Goal: Task Accomplishment & Management: Manage account settings

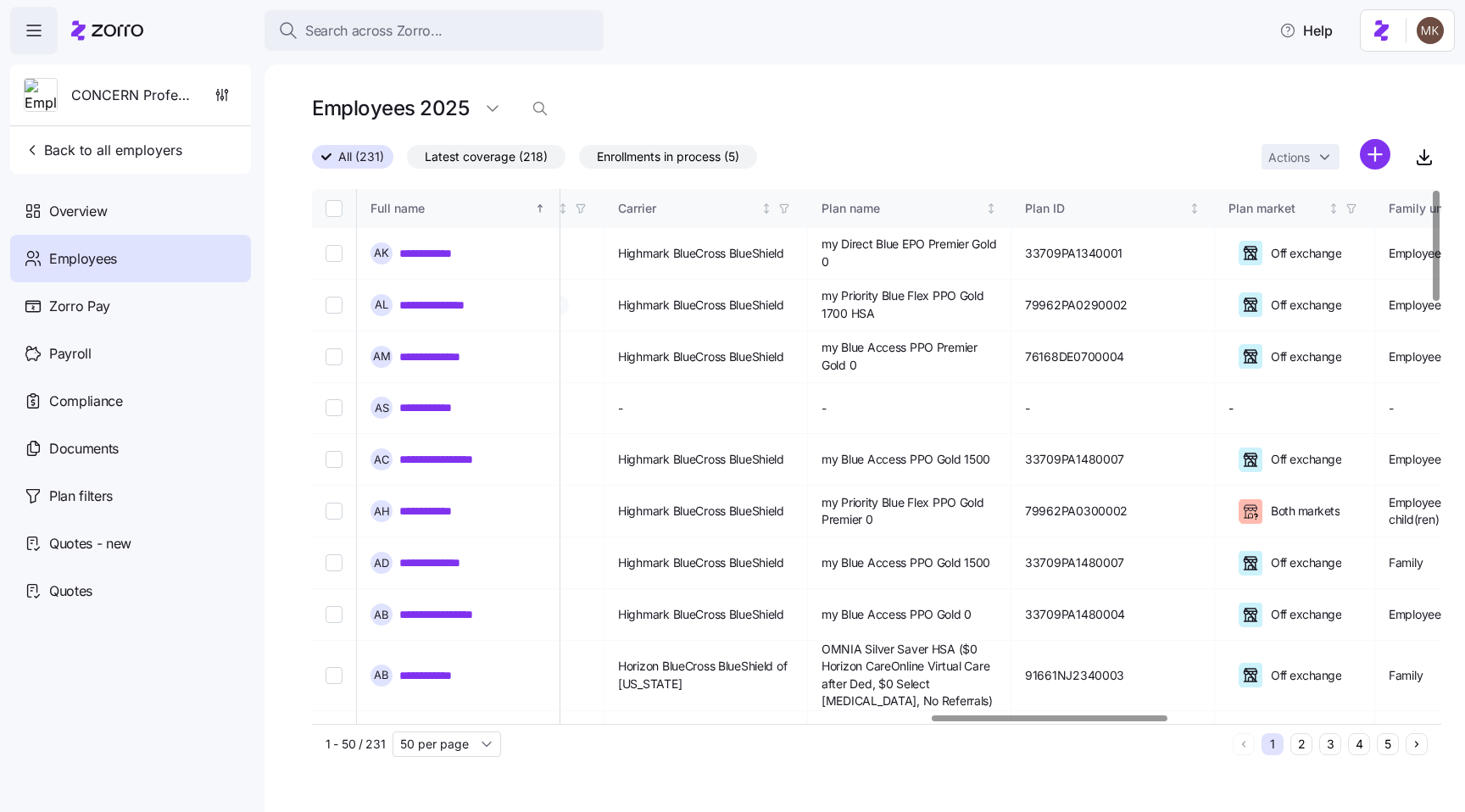
scroll to position [0, 3101]
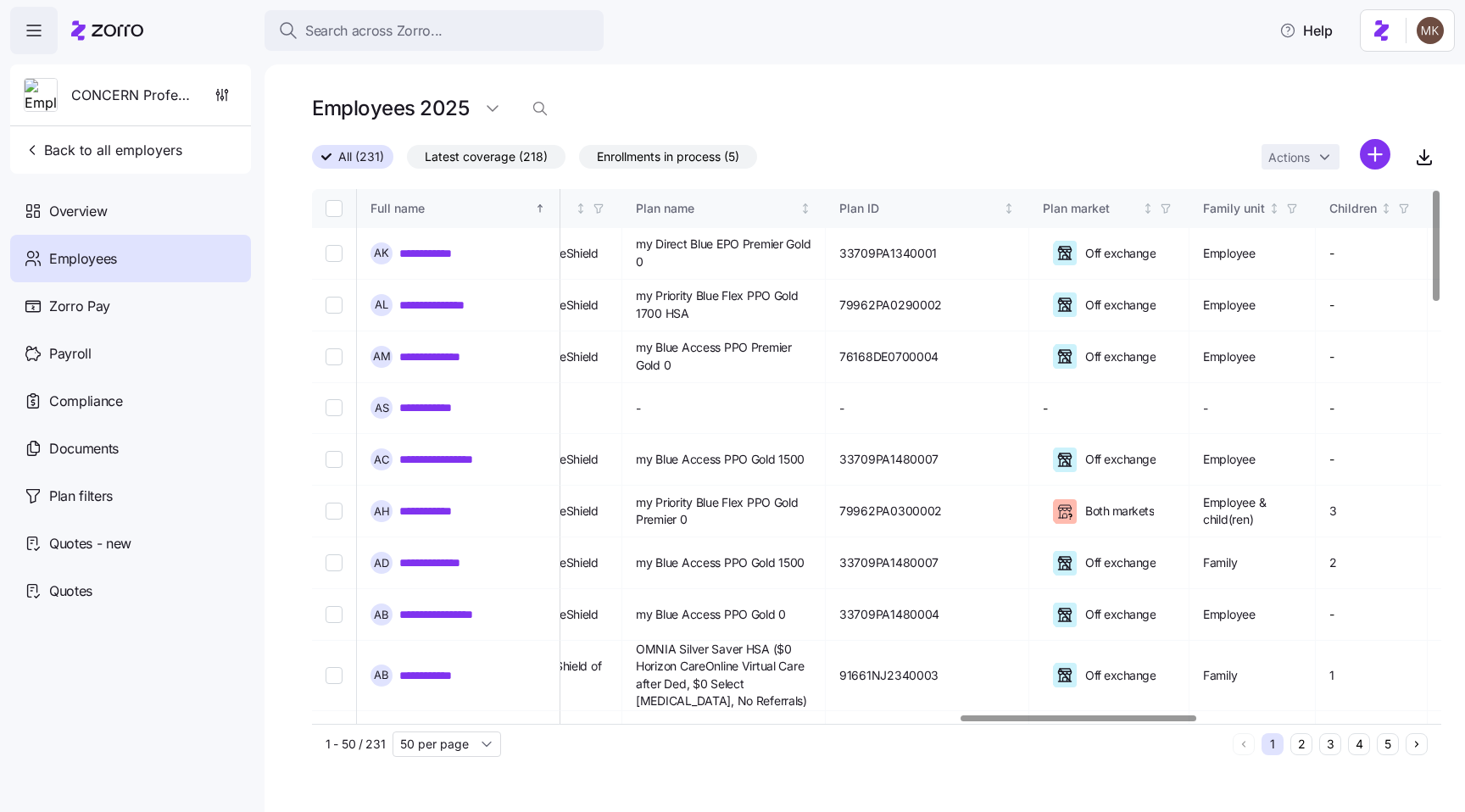
click at [1179, 716] on div at bounding box center [1079, 719] width 236 height 6
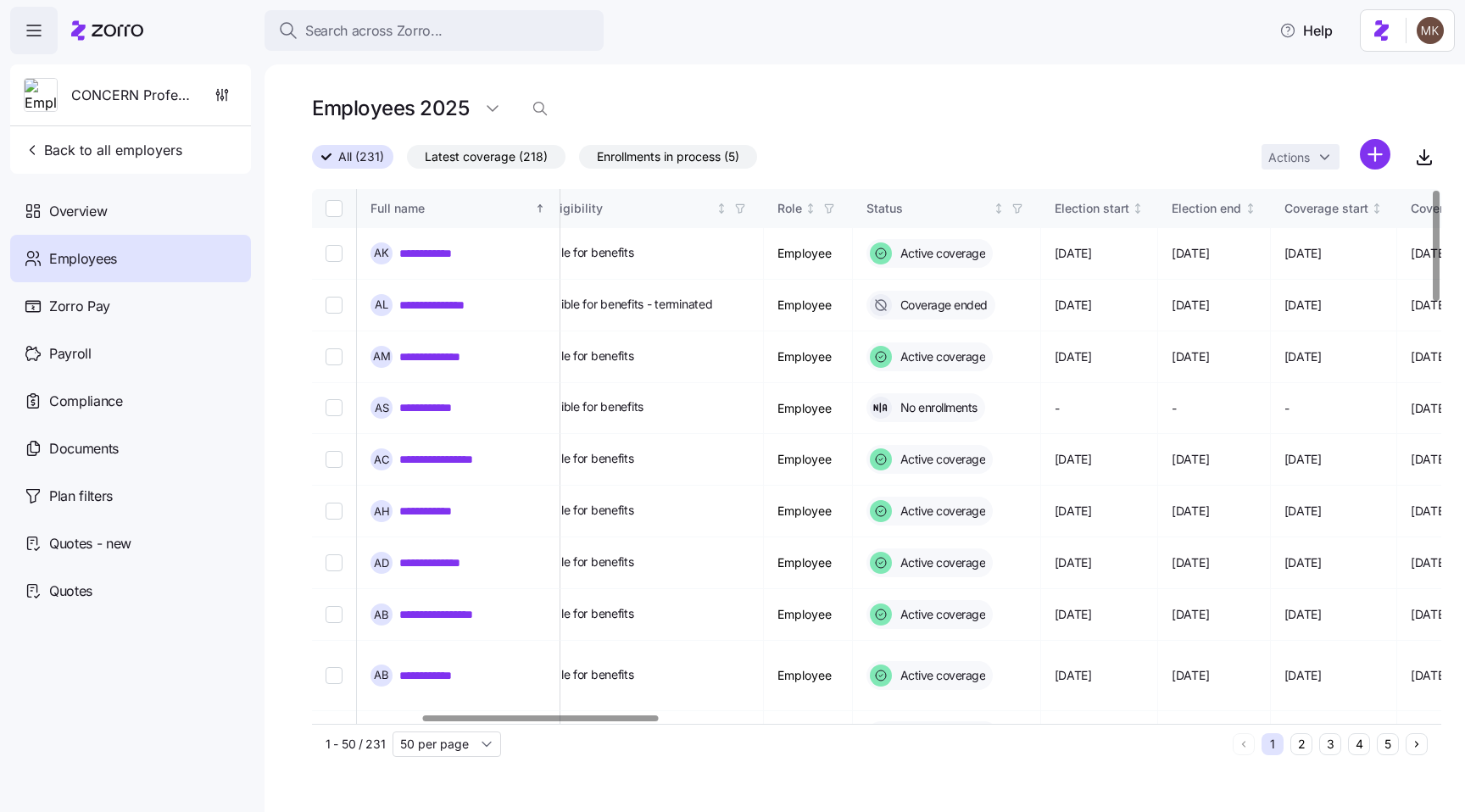
scroll to position [0, 523]
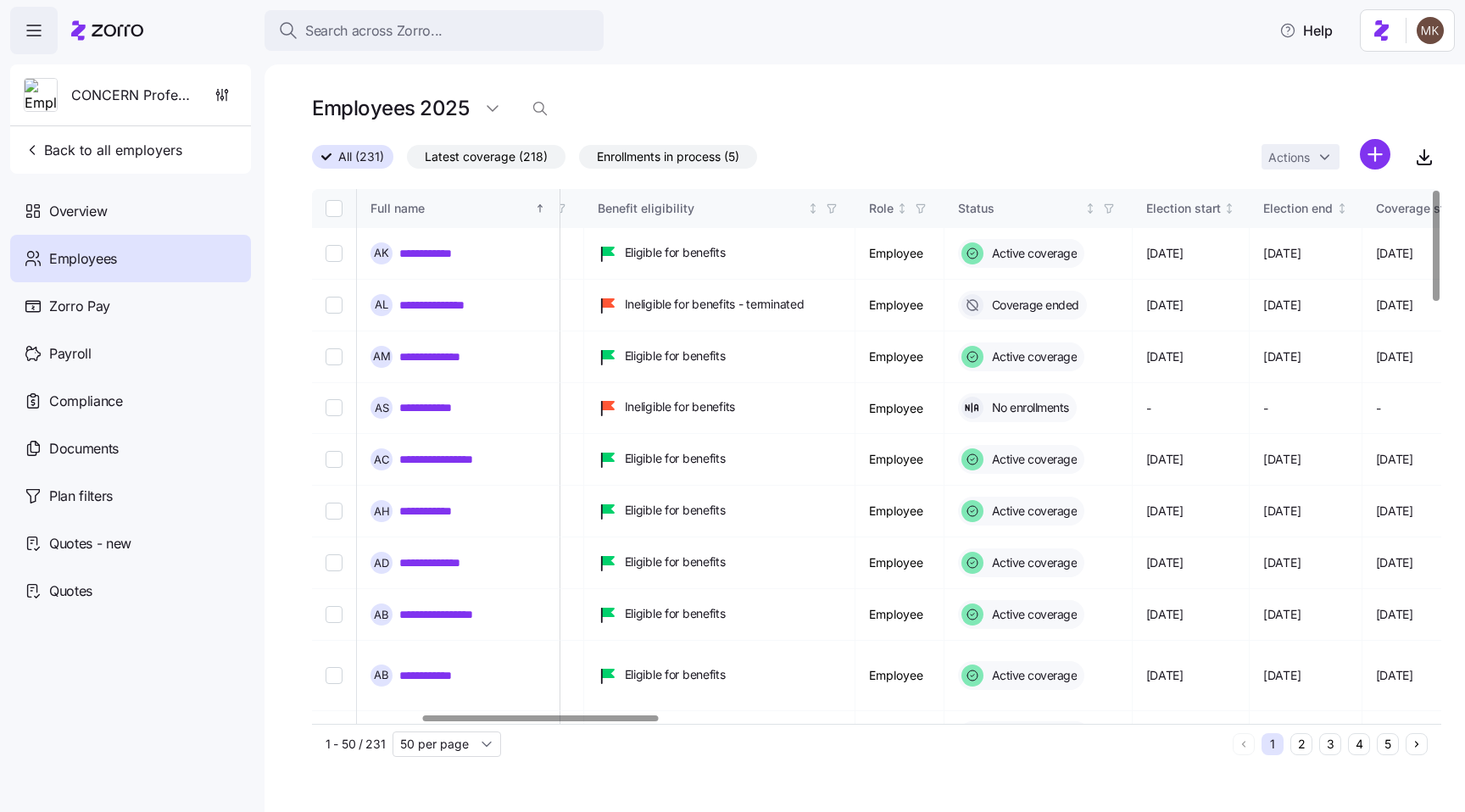
click at [540, 714] on div at bounding box center [871, 719] width 1119 height 10
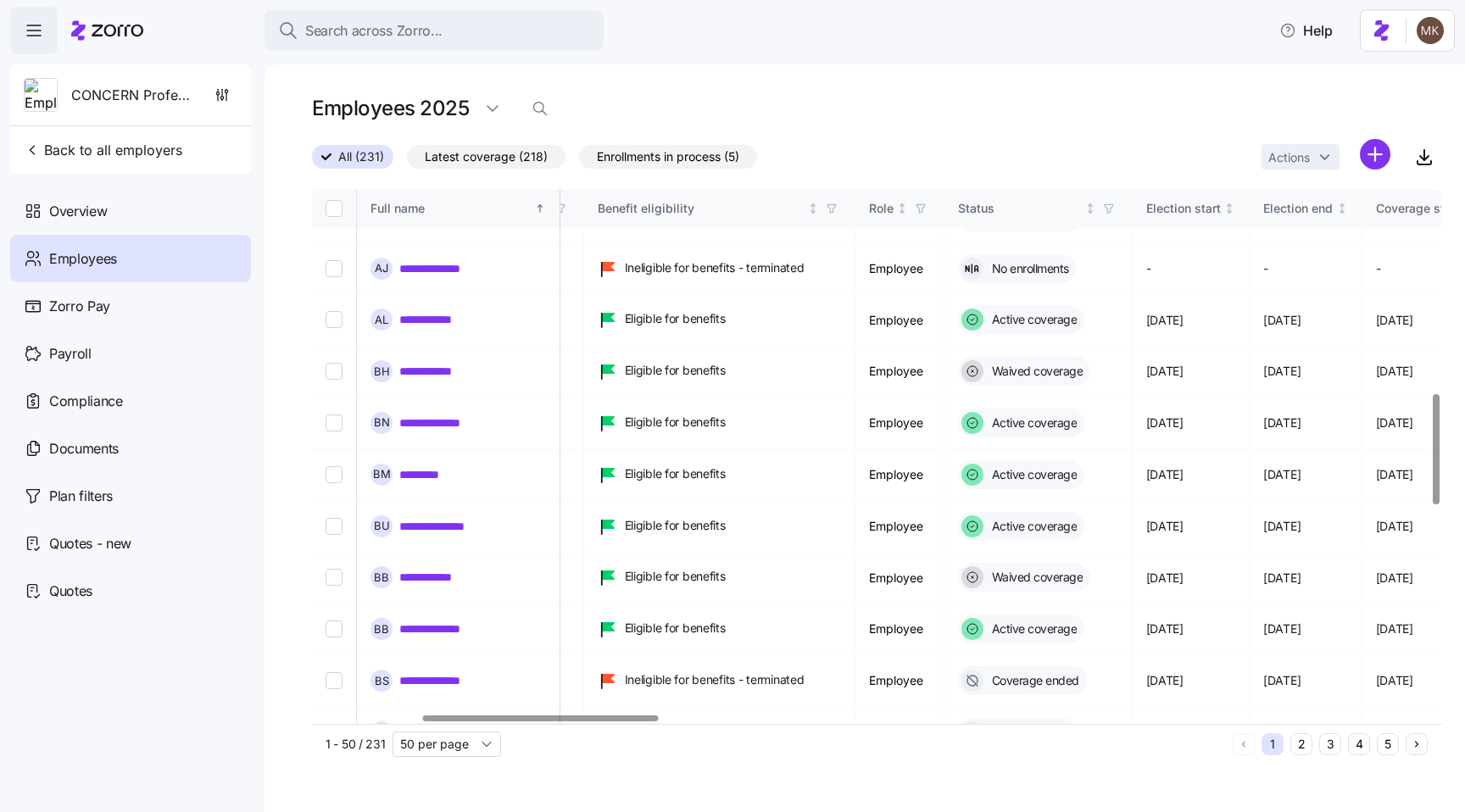
scroll to position [2003, 523]
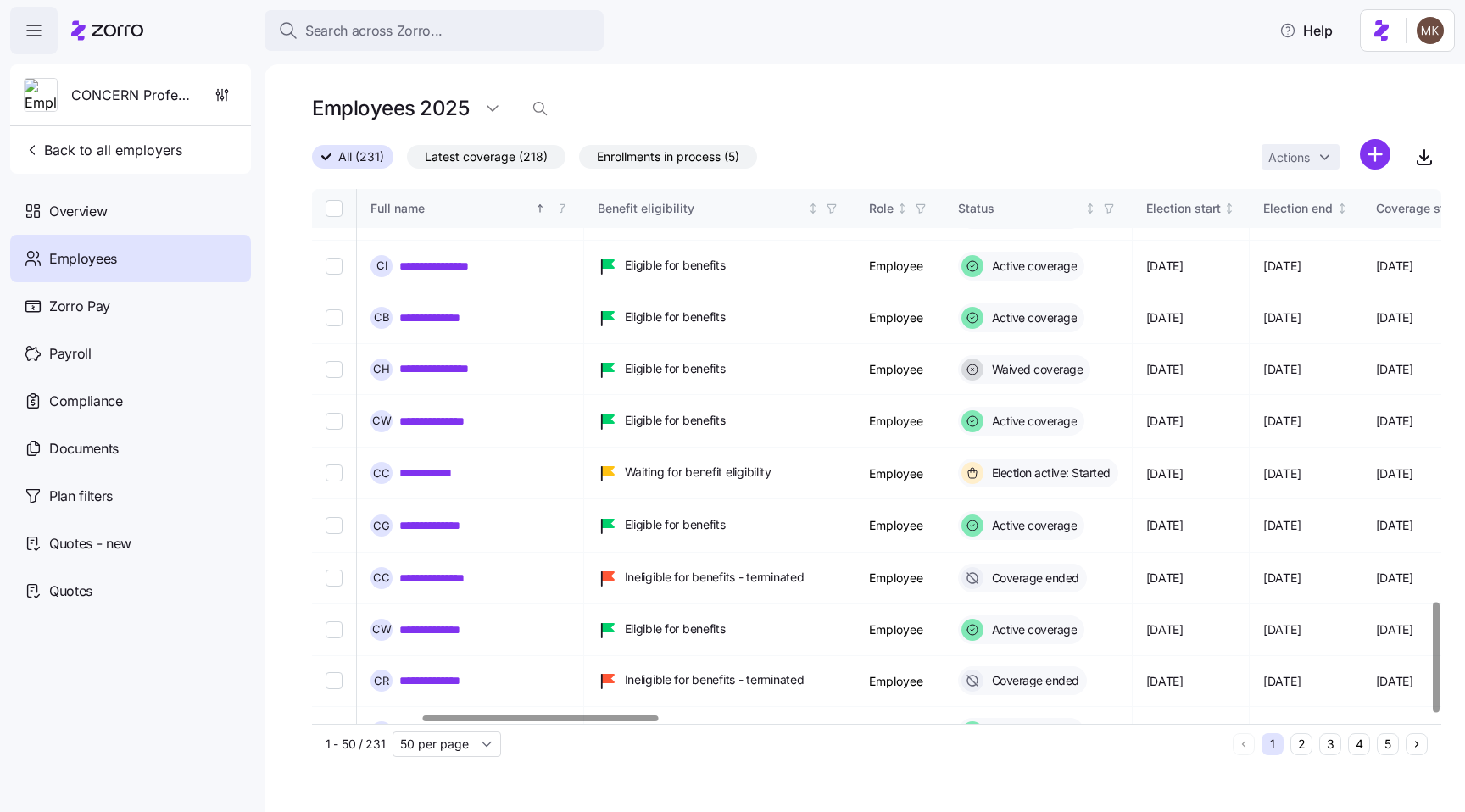
click at [1301, 750] on button "2" at bounding box center [1302, 745] width 22 height 22
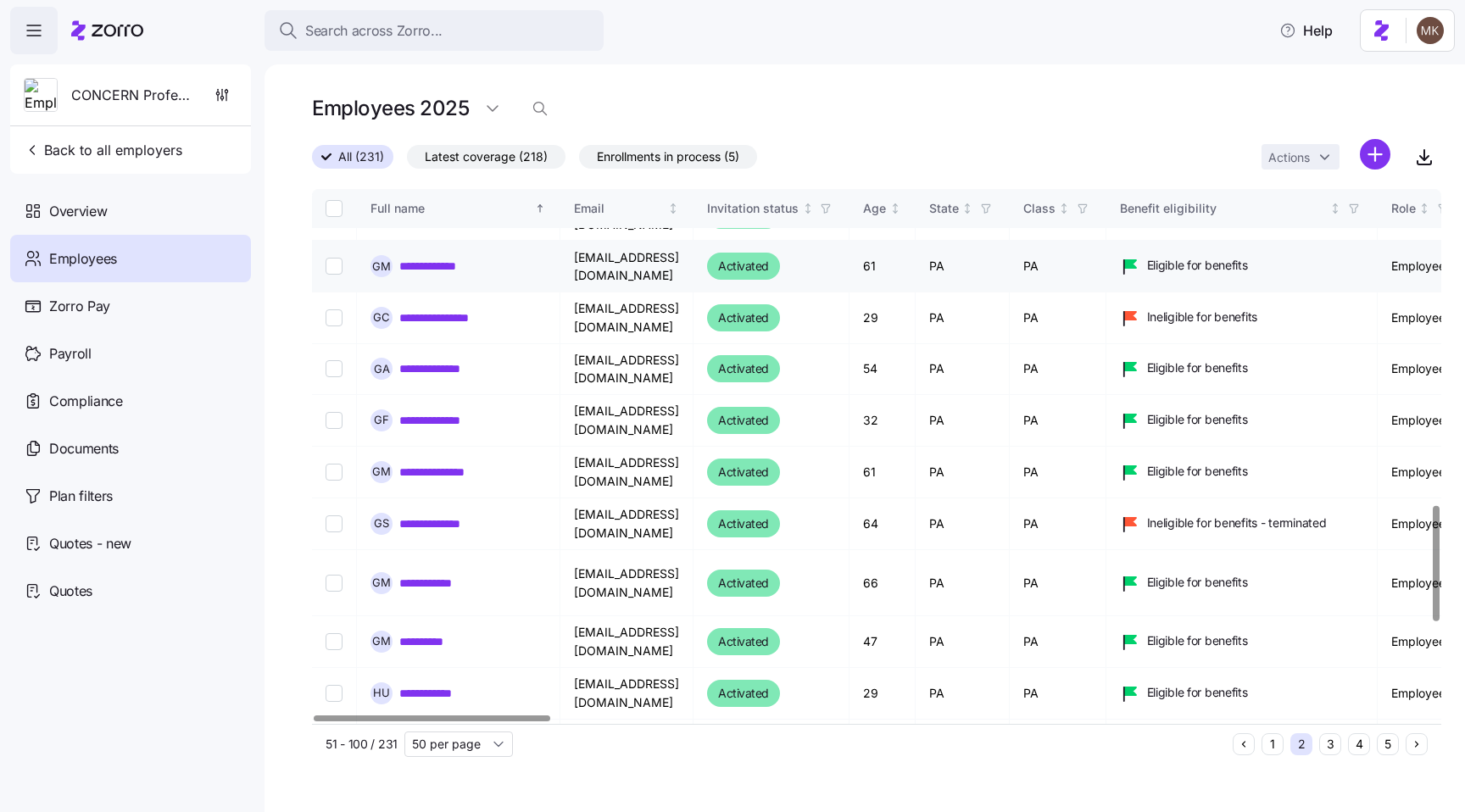
scroll to position [1885, 0]
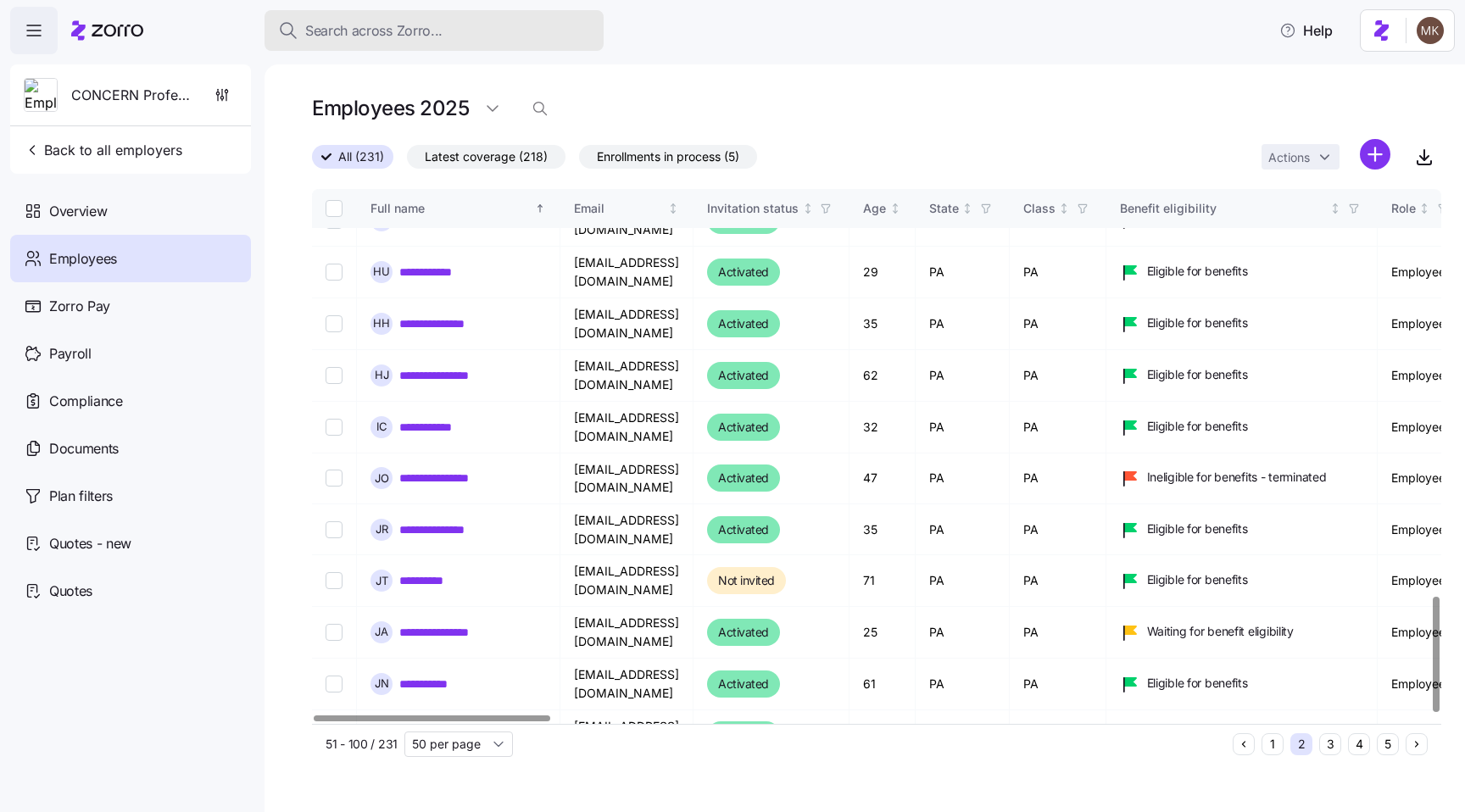
click at [491, 38] on div "Search across Zorro..." at bounding box center [435, 31] width 312 height 21
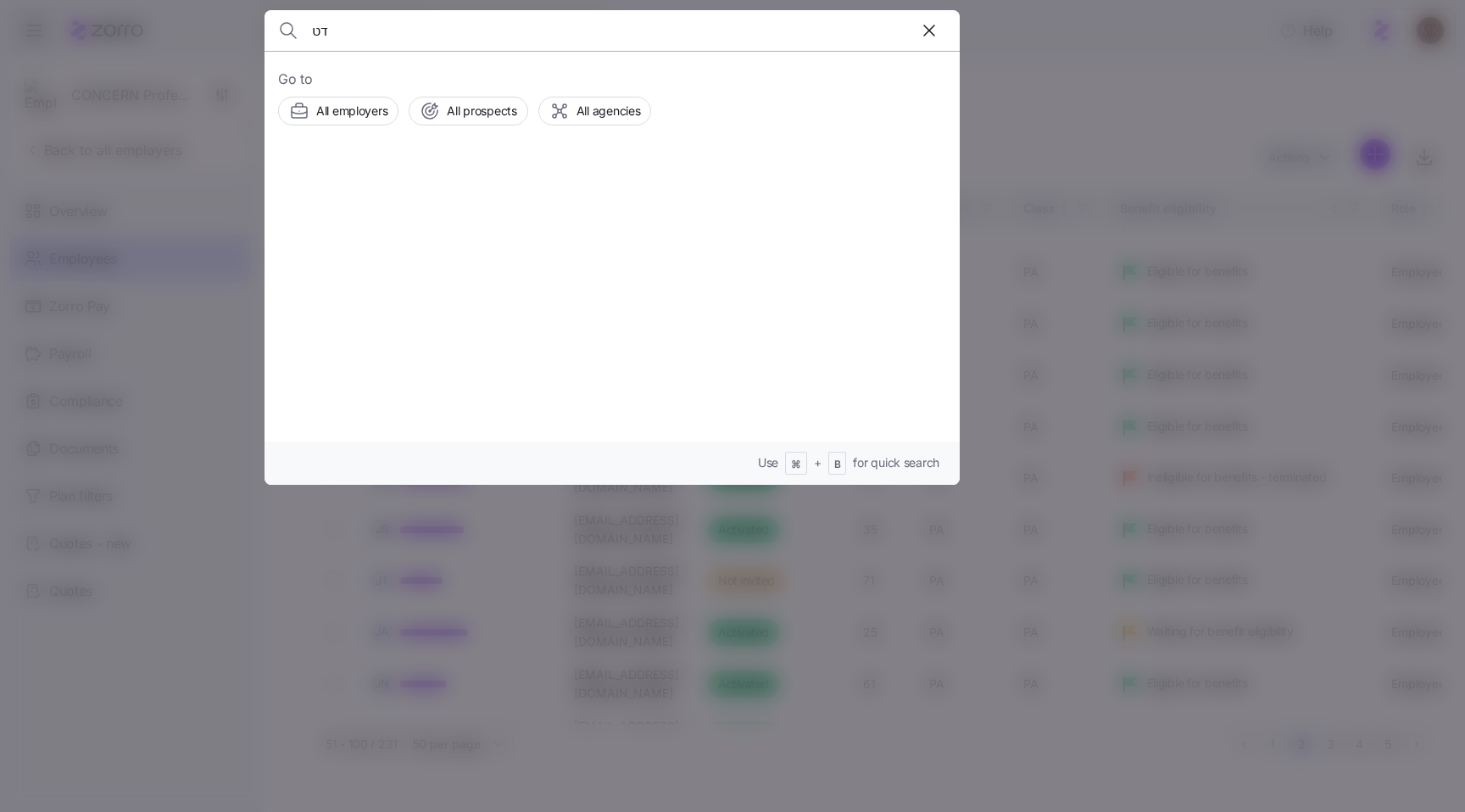
type input "ד"
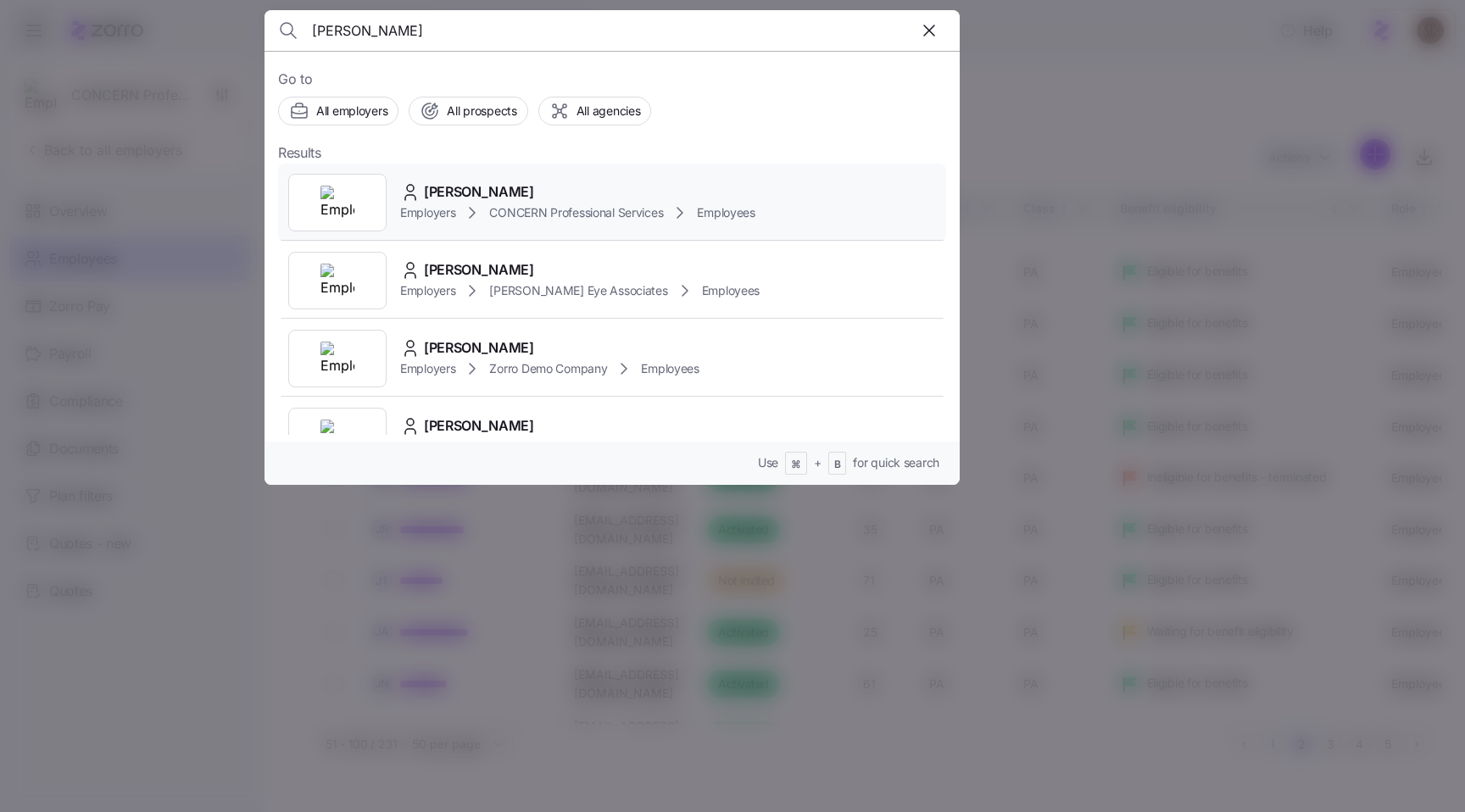
type input "sydny kil"
click at [483, 188] on span "Sydney Kilburn" at bounding box center [479, 192] width 111 height 21
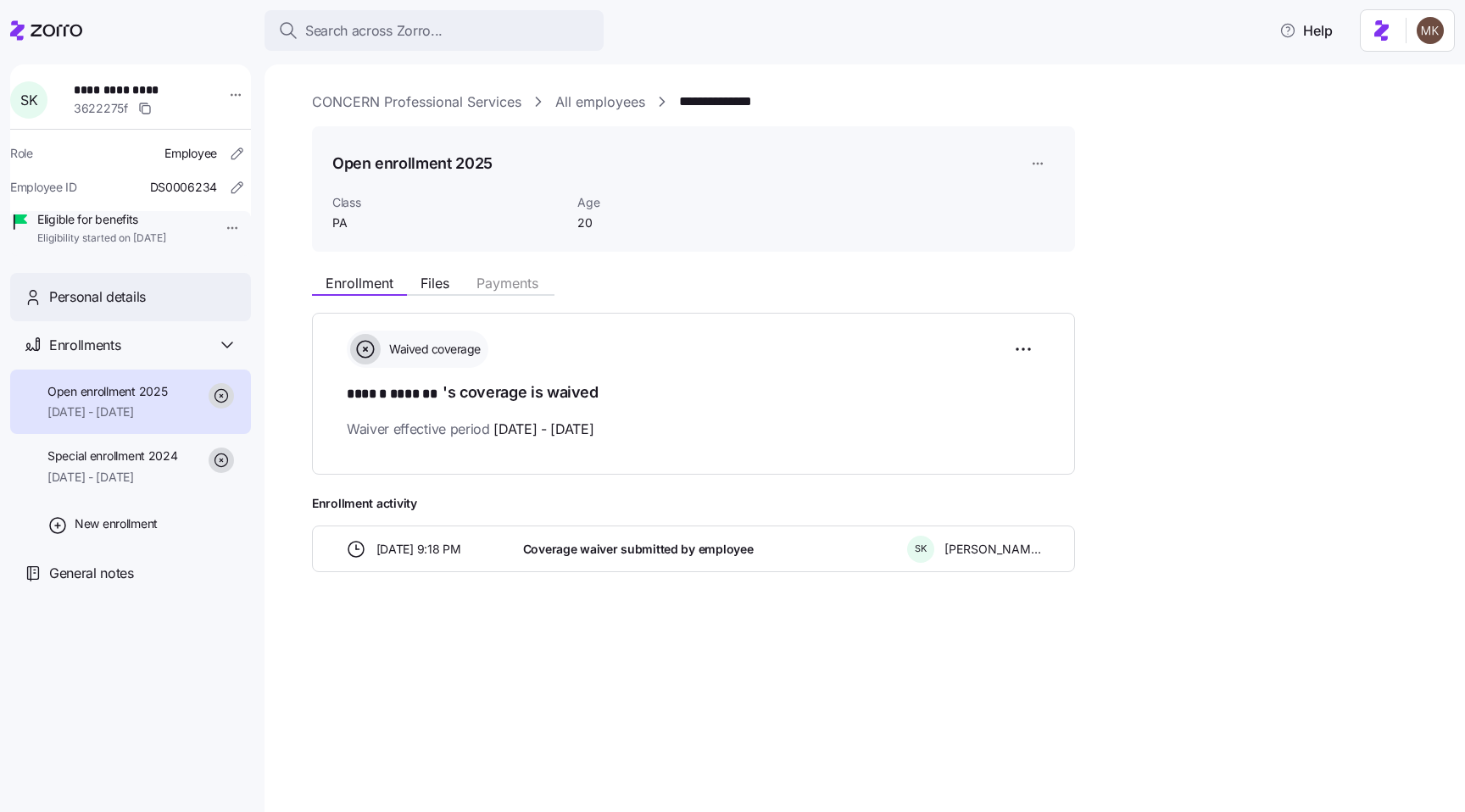
click at [141, 308] on div "Personal details" at bounding box center [130, 296] width 241 height 48
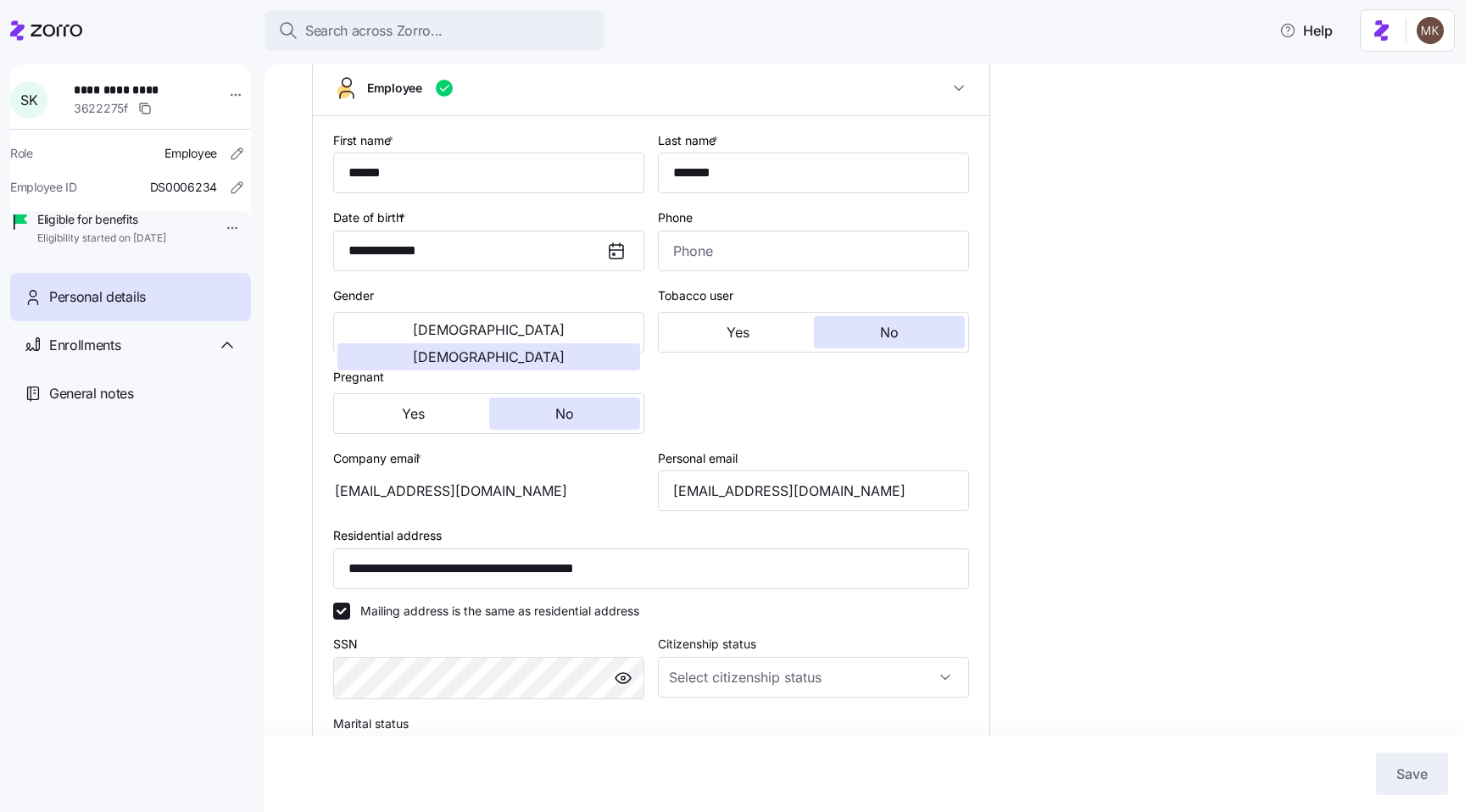
type input "PA"
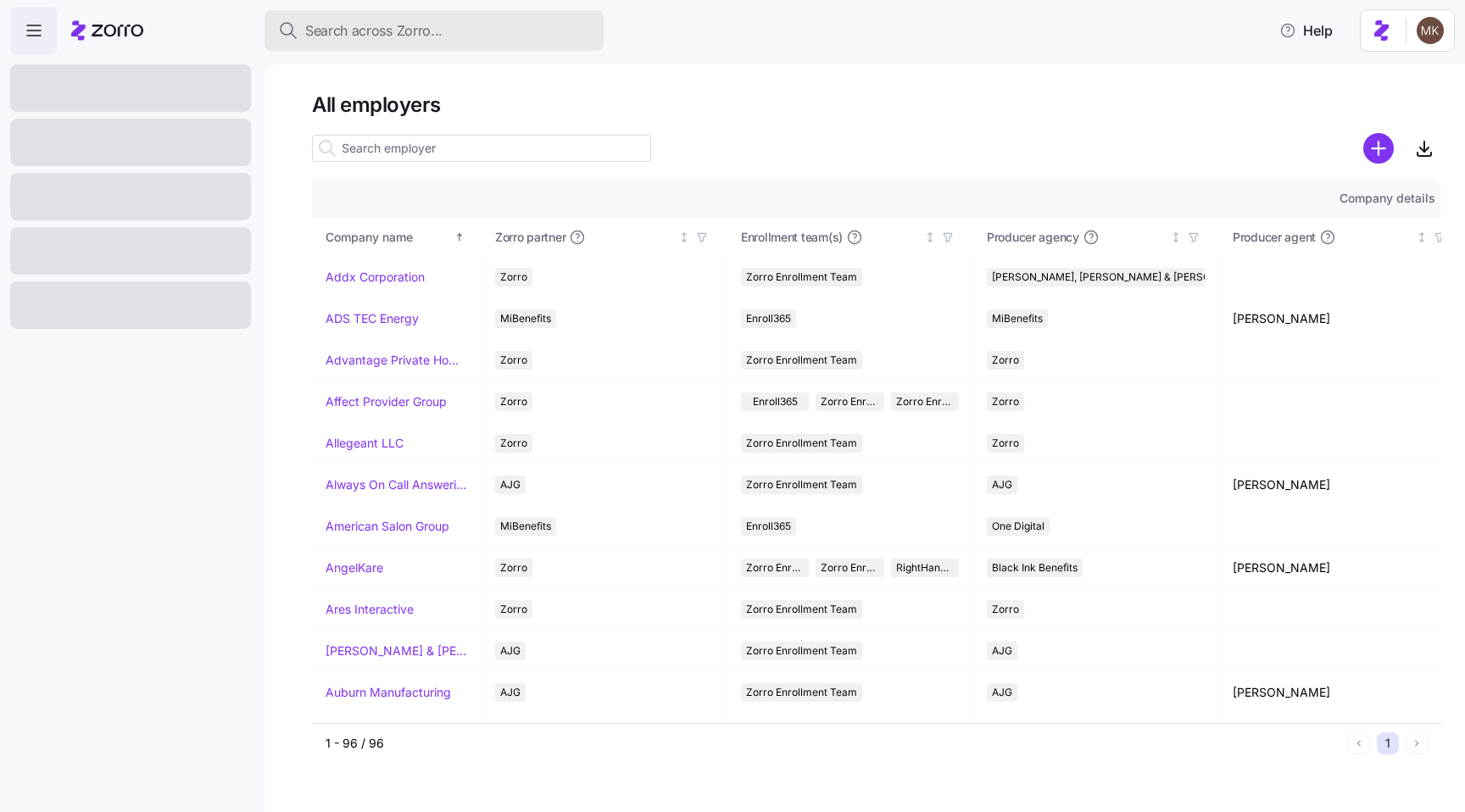
click at [398, 21] on span "Search across Zorro..." at bounding box center [373, 31] width 137 height 21
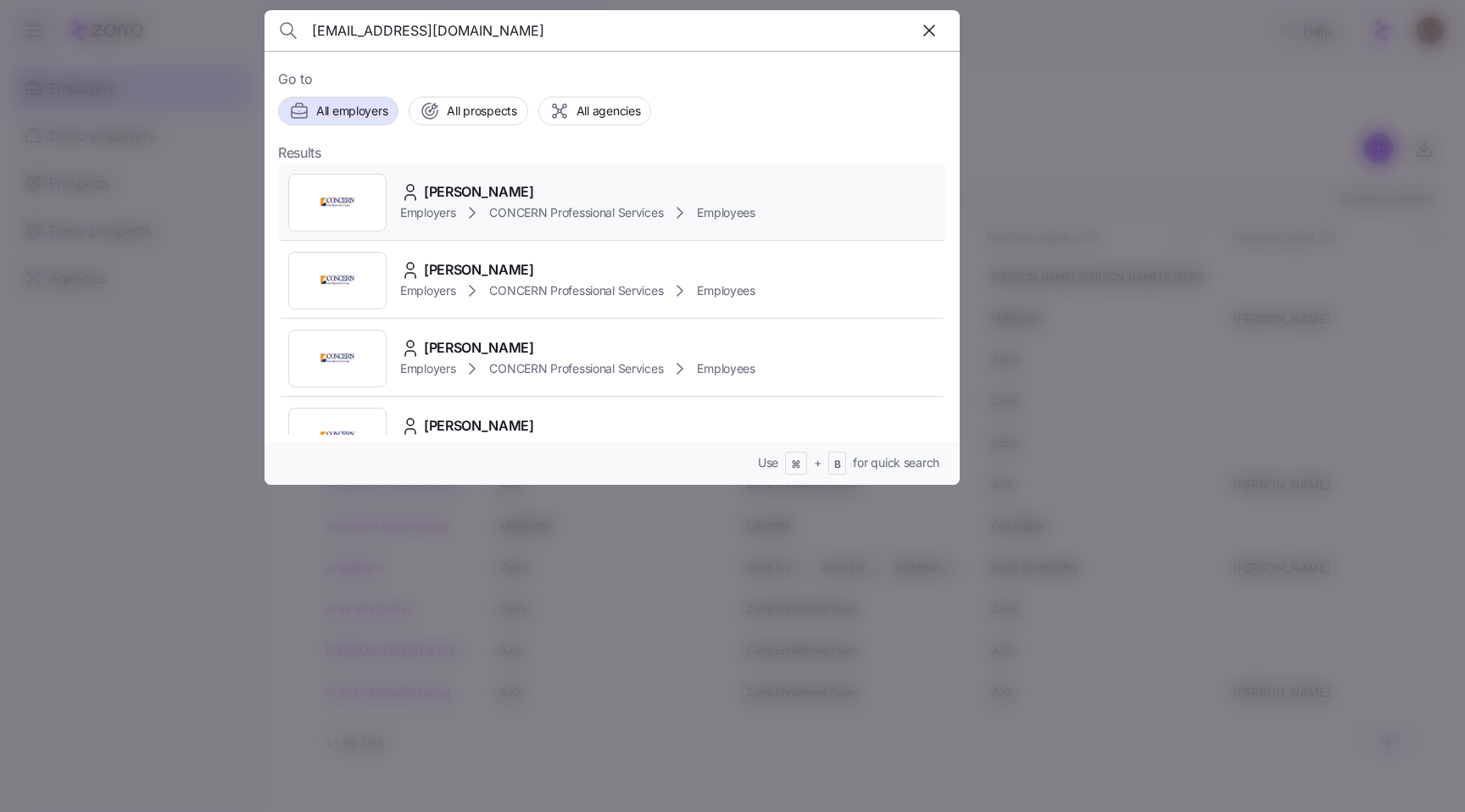
type input "skilburn@concern4kids.org"
click at [427, 184] on span "Sydney Kilburn" at bounding box center [479, 192] width 111 height 21
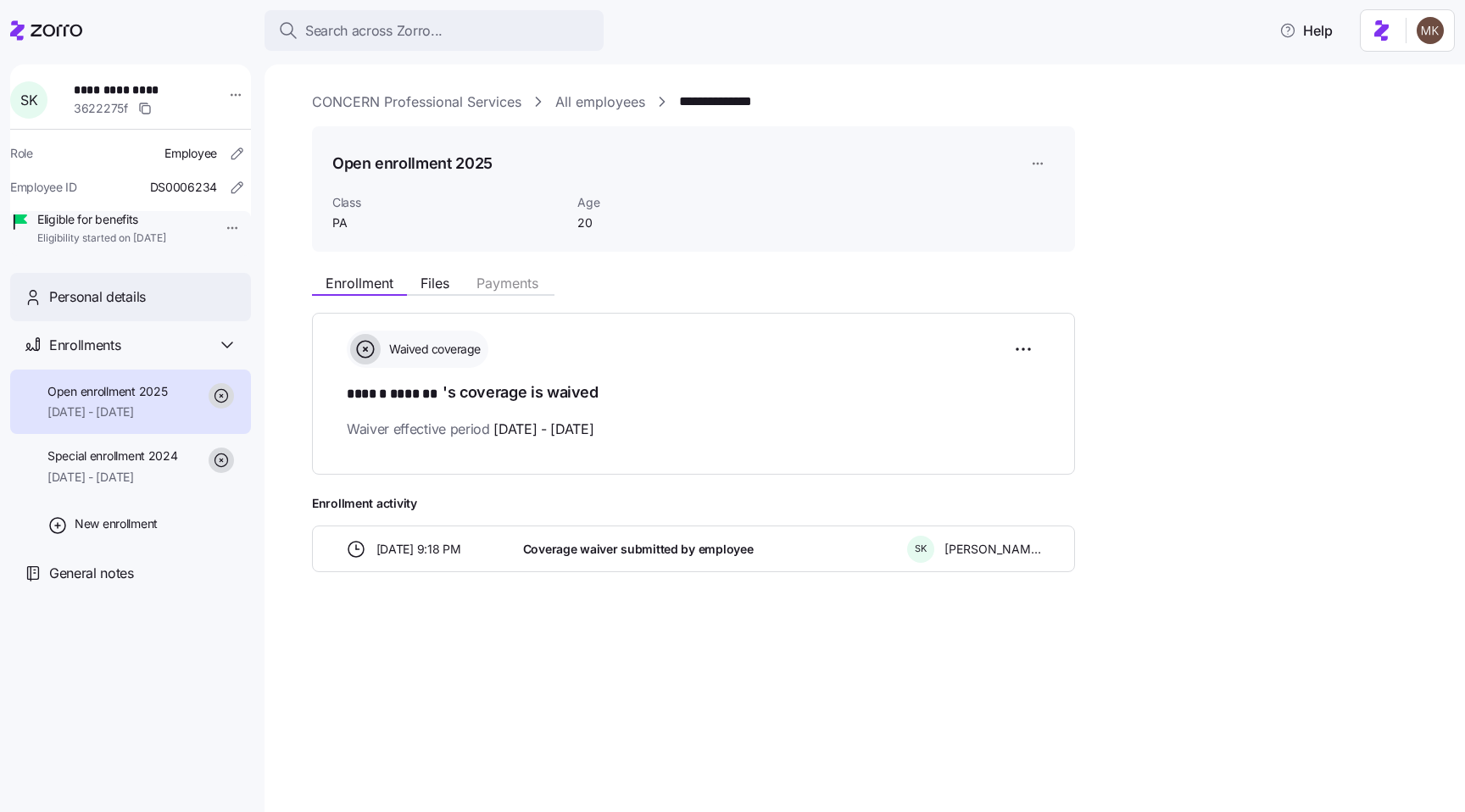
click at [84, 308] on span "Personal details" at bounding box center [98, 296] width 97 height 21
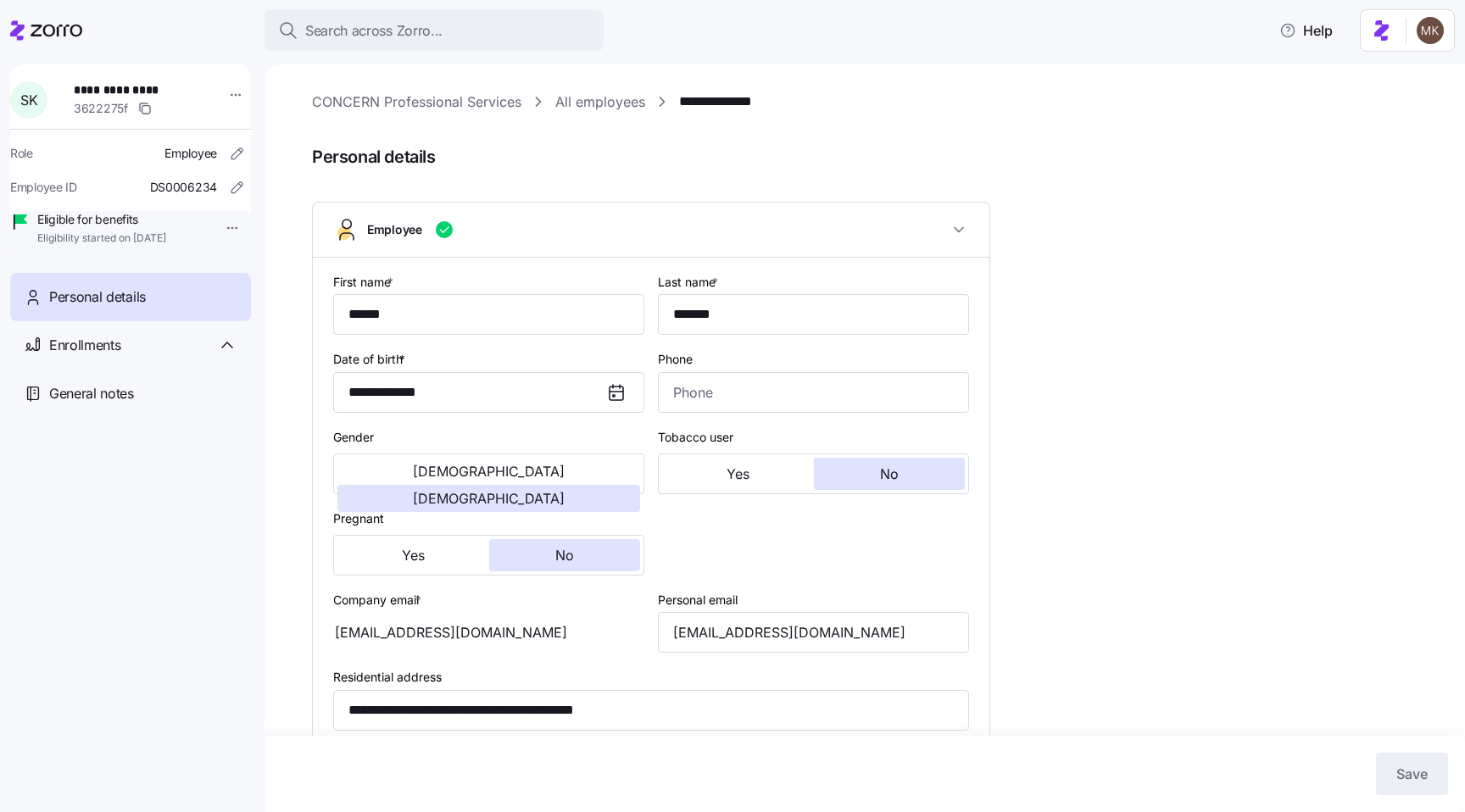
type input "PA"
